Goal: Task Accomplishment & Management: Use online tool/utility

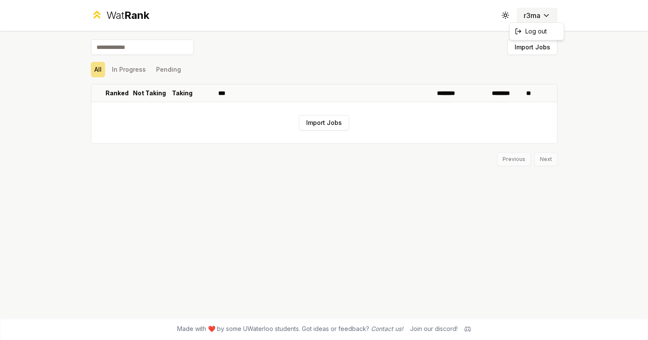
click at [531, 20] on html "Wat Rank Toggle theme r3ma Import Jobs All In Progress Pending Ranked Not Takin…" at bounding box center [324, 170] width 648 height 340
click at [236, 57] on html "Wat Rank Toggle theme r3ma Import Jobs All In Progress Pending Ranked Not Takin…" at bounding box center [324, 170] width 648 height 340
click at [330, 122] on button "Import Jobs" at bounding box center [324, 122] width 50 height 15
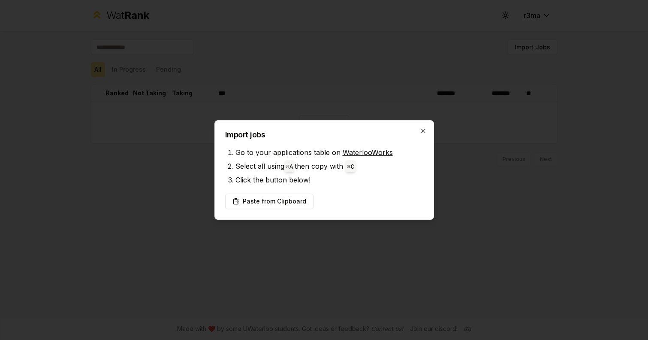
click at [424, 131] on icon "button" at bounding box center [423, 130] width 7 height 7
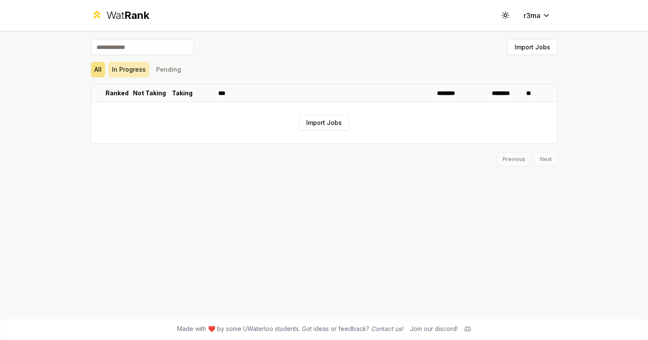
click at [128, 68] on button "In Progress" at bounding box center [129, 69] width 41 height 15
click at [184, 75] on div "All In Progress Pending" at bounding box center [324, 69] width 467 height 15
click at [171, 74] on button "Pending" at bounding box center [169, 69] width 32 height 15
click at [130, 70] on button "In Progress" at bounding box center [129, 69] width 41 height 15
click at [97, 70] on button "All" at bounding box center [98, 69] width 14 height 15
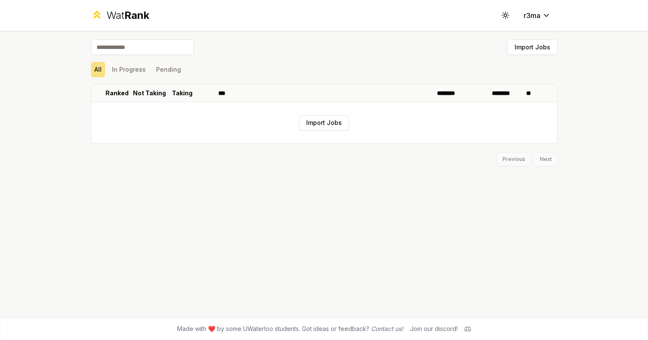
click at [124, 41] on input at bounding box center [142, 46] width 103 height 15
click at [343, 120] on button "Import Jobs" at bounding box center [324, 122] width 50 height 15
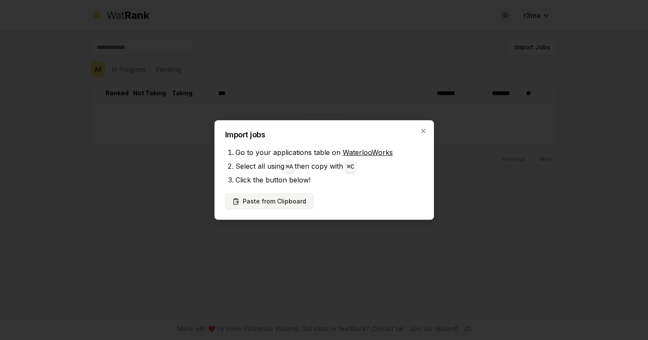
click at [297, 203] on button "Paste from Clipboard" at bounding box center [269, 200] width 88 height 15
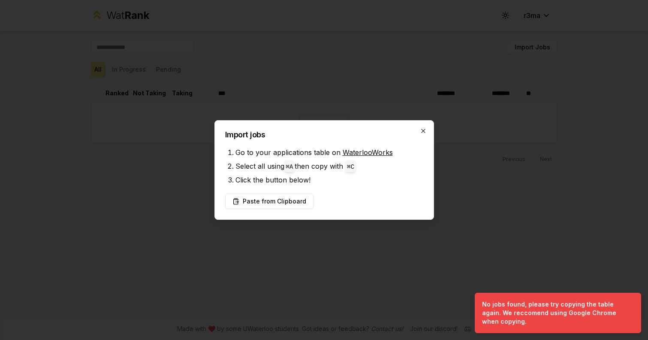
click at [422, 127] on icon "button" at bounding box center [423, 130] width 7 height 7
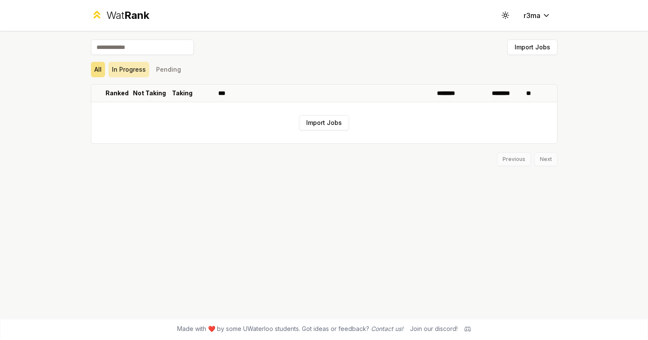
click at [133, 70] on button "In Progress" at bounding box center [129, 69] width 41 height 15
click at [173, 71] on button "Pending" at bounding box center [169, 69] width 32 height 15
click at [548, 153] on div "Previous Next" at bounding box center [324, 155] width 467 height 22
click at [541, 50] on button "Import Jobs" at bounding box center [533, 46] width 50 height 15
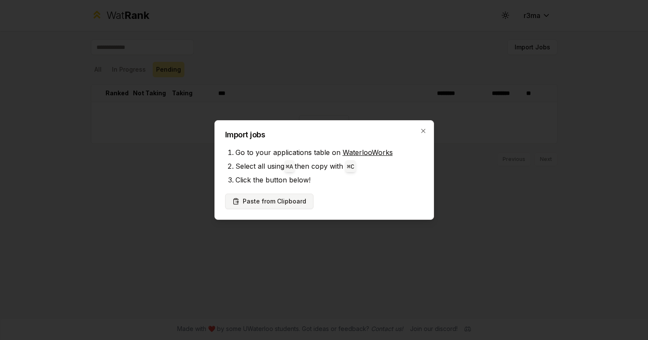
click at [299, 203] on button "Paste from Clipboard" at bounding box center [269, 200] width 88 height 15
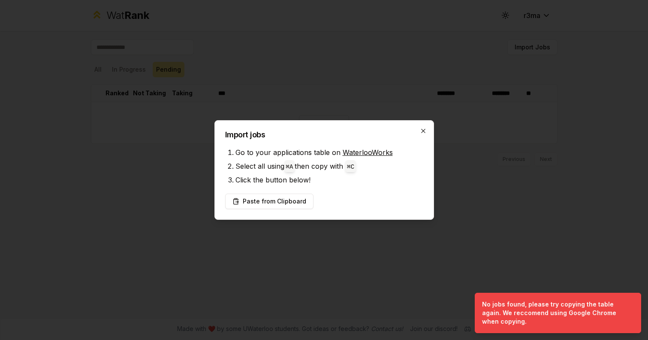
click at [423, 131] on icon "button" at bounding box center [423, 131] width 4 height 4
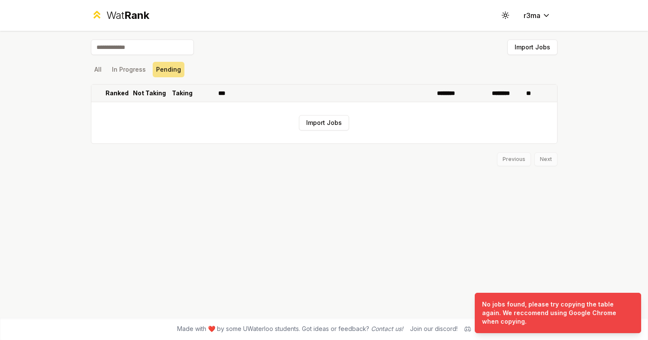
click at [136, 95] on p "Not Taking" at bounding box center [149, 93] width 33 height 9
click at [143, 97] on p "Not Taking" at bounding box center [146, 93] width 26 height 17
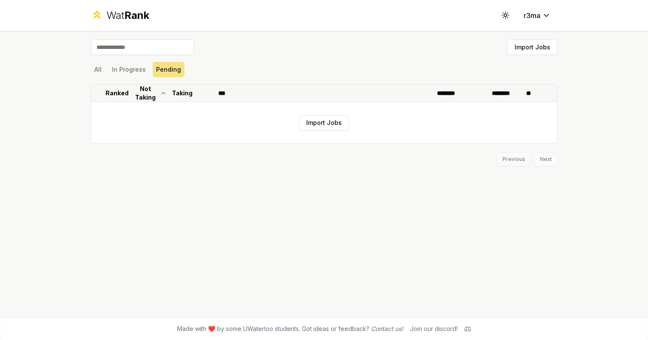
click at [151, 94] on p "Not Taking" at bounding box center [146, 93] width 26 height 17
click at [526, 14] on html "Wat Rank Toggle theme r3ma Import Jobs All In Progress Pending Ranked Not Takin…" at bounding box center [324, 170] width 648 height 340
click at [130, 17] on html "Wat Rank Toggle theme r3ma Import Jobs All In Progress Pending Ranked Not Takin…" at bounding box center [324, 170] width 648 height 340
click at [110, 54] on input at bounding box center [142, 46] width 103 height 15
click at [111, 71] on button "In Progress" at bounding box center [129, 69] width 41 height 15
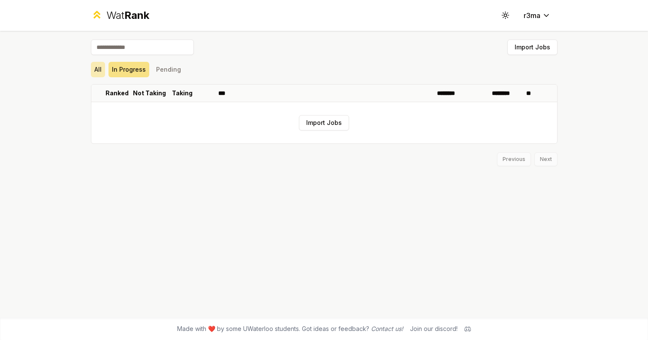
click at [91, 71] on button "All" at bounding box center [98, 69] width 14 height 15
click at [632, 0] on header "Wat Rank Toggle theme r3ma" at bounding box center [324, 15] width 648 height 31
click at [318, 123] on button "Import Jobs" at bounding box center [324, 122] width 50 height 15
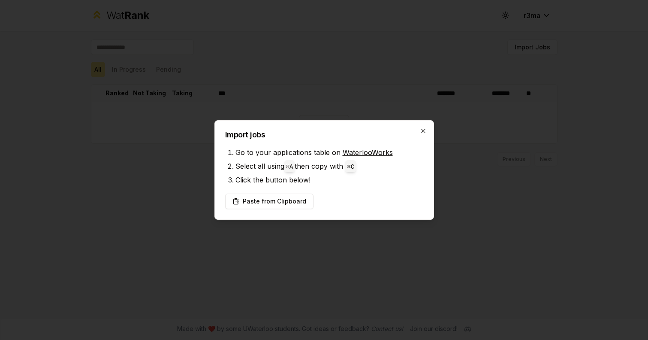
click at [423, 133] on icon "button" at bounding box center [423, 130] width 7 height 7
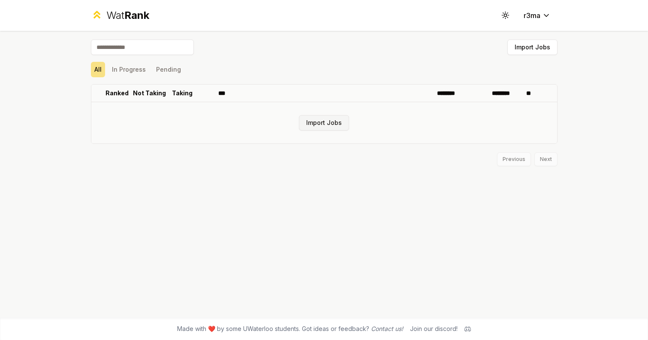
click at [318, 124] on button "Import Jobs" at bounding box center [324, 122] width 50 height 15
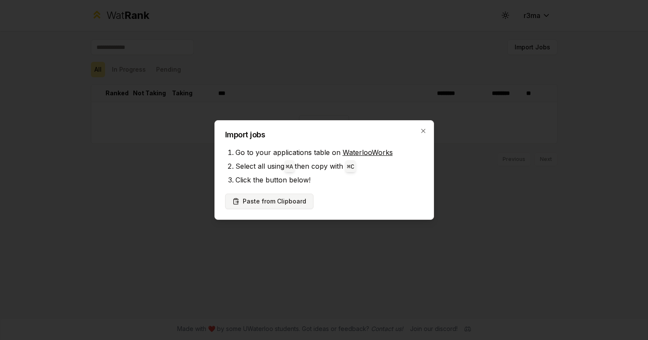
click at [273, 199] on button "Paste from Clipboard" at bounding box center [269, 200] width 88 height 15
